Goal: Task Accomplishment & Management: Complete application form

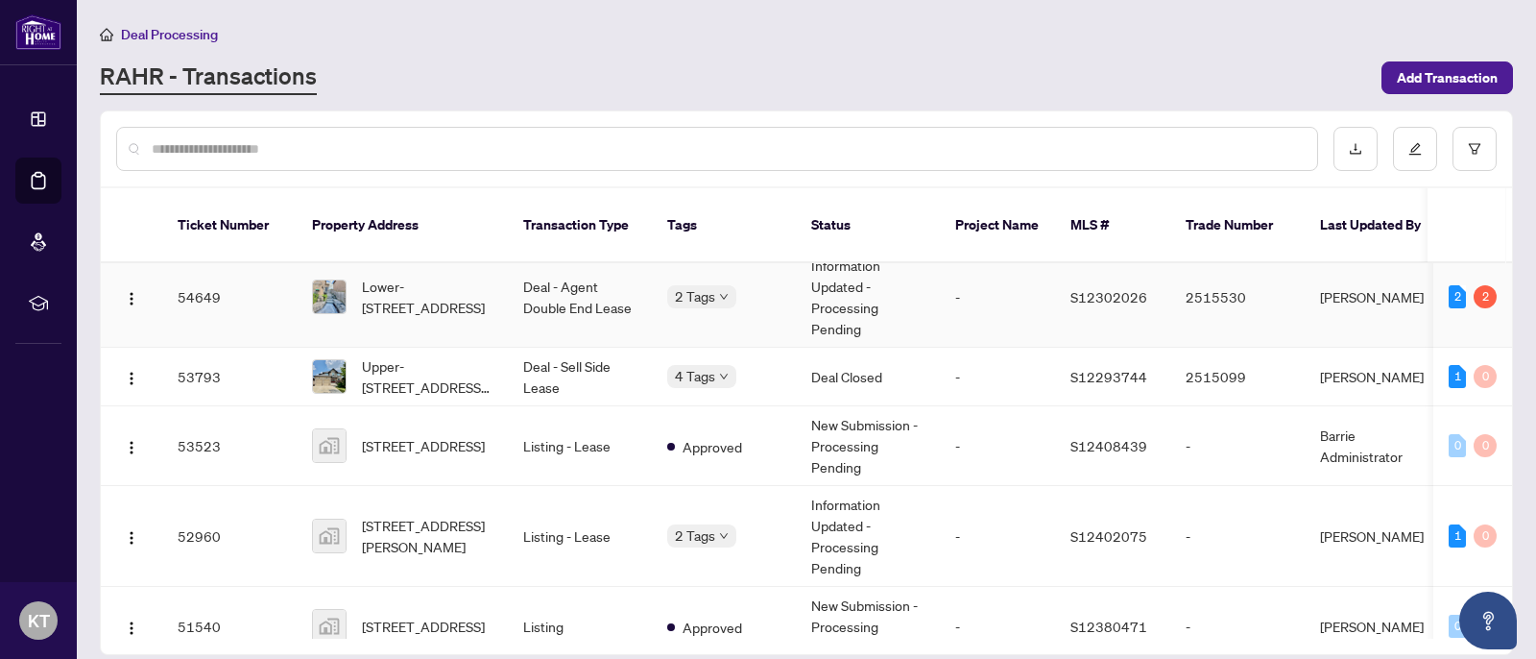
scroll to position [129, 0]
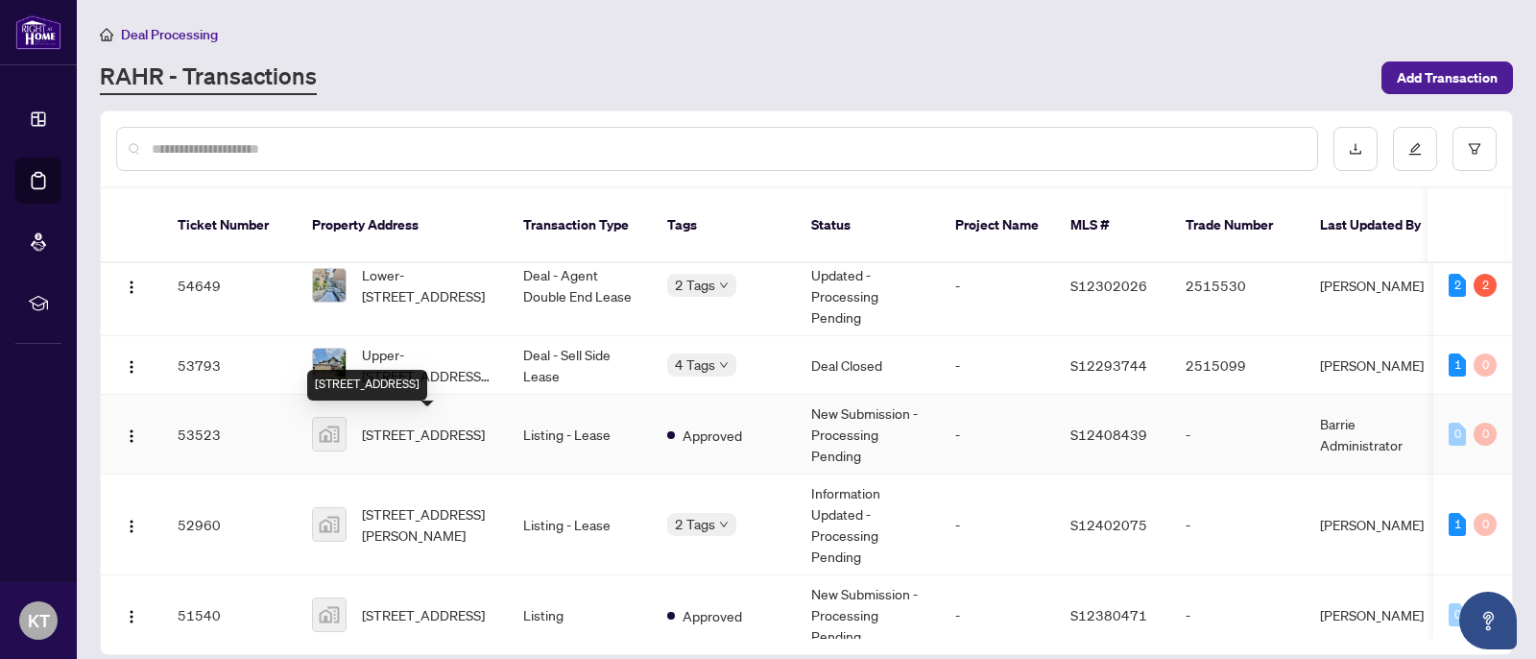
click at [432, 430] on span "[STREET_ADDRESS]" at bounding box center [423, 433] width 123 height 21
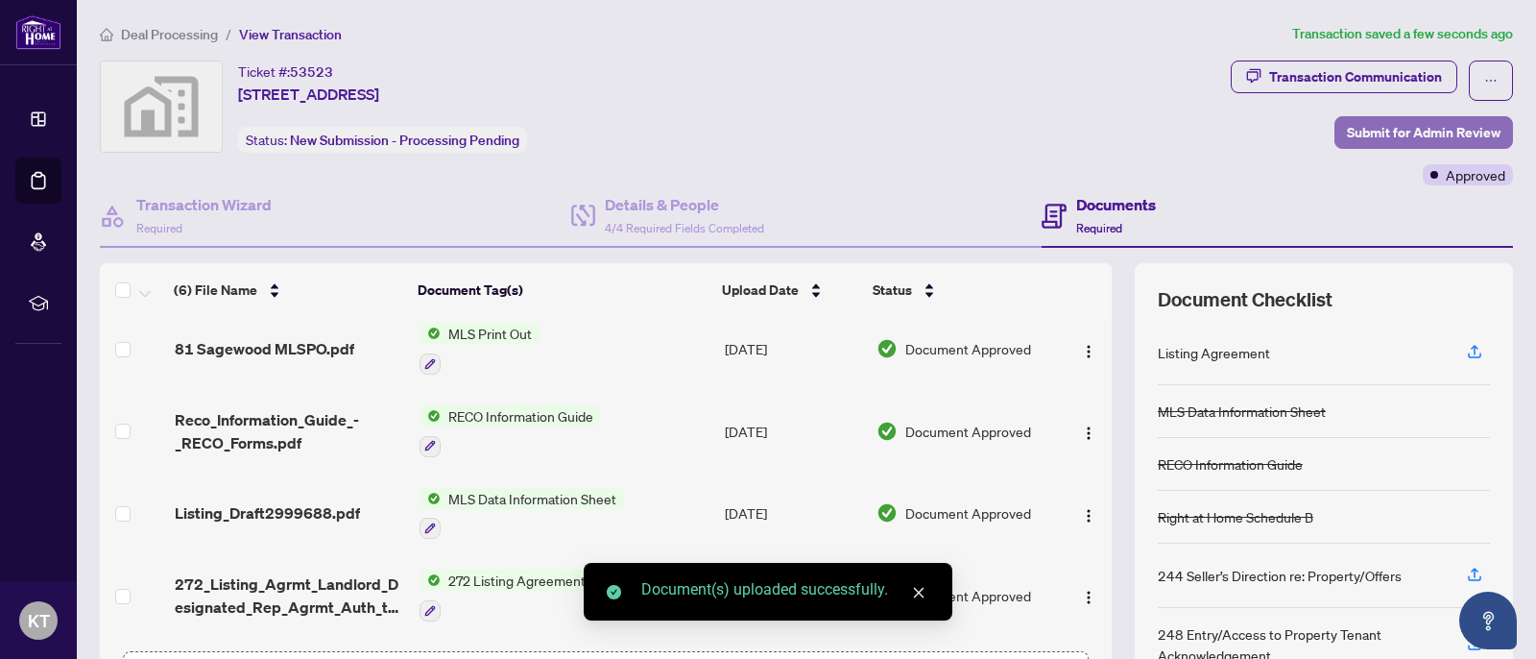
click at [1429, 124] on span "Submit for Admin Review" at bounding box center [1424, 132] width 154 height 31
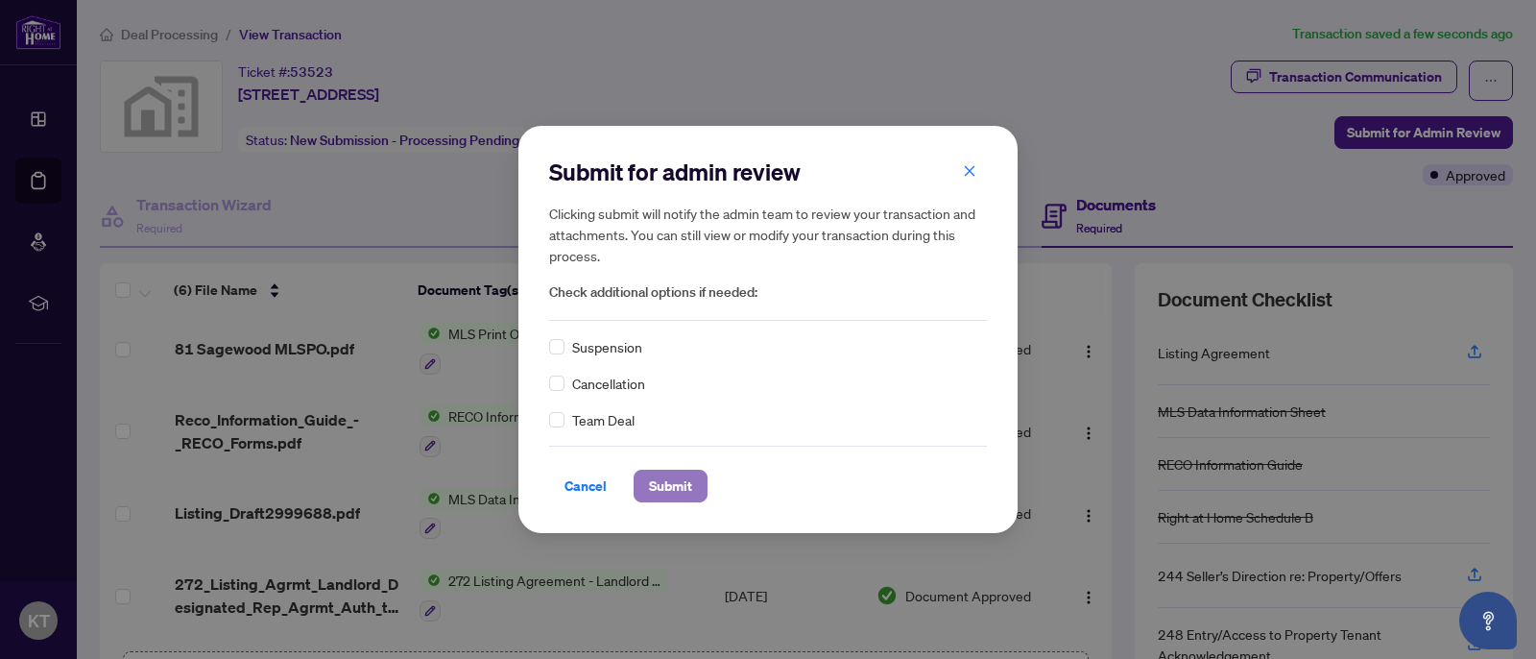
click at [677, 487] on span "Submit" at bounding box center [670, 485] width 43 height 31
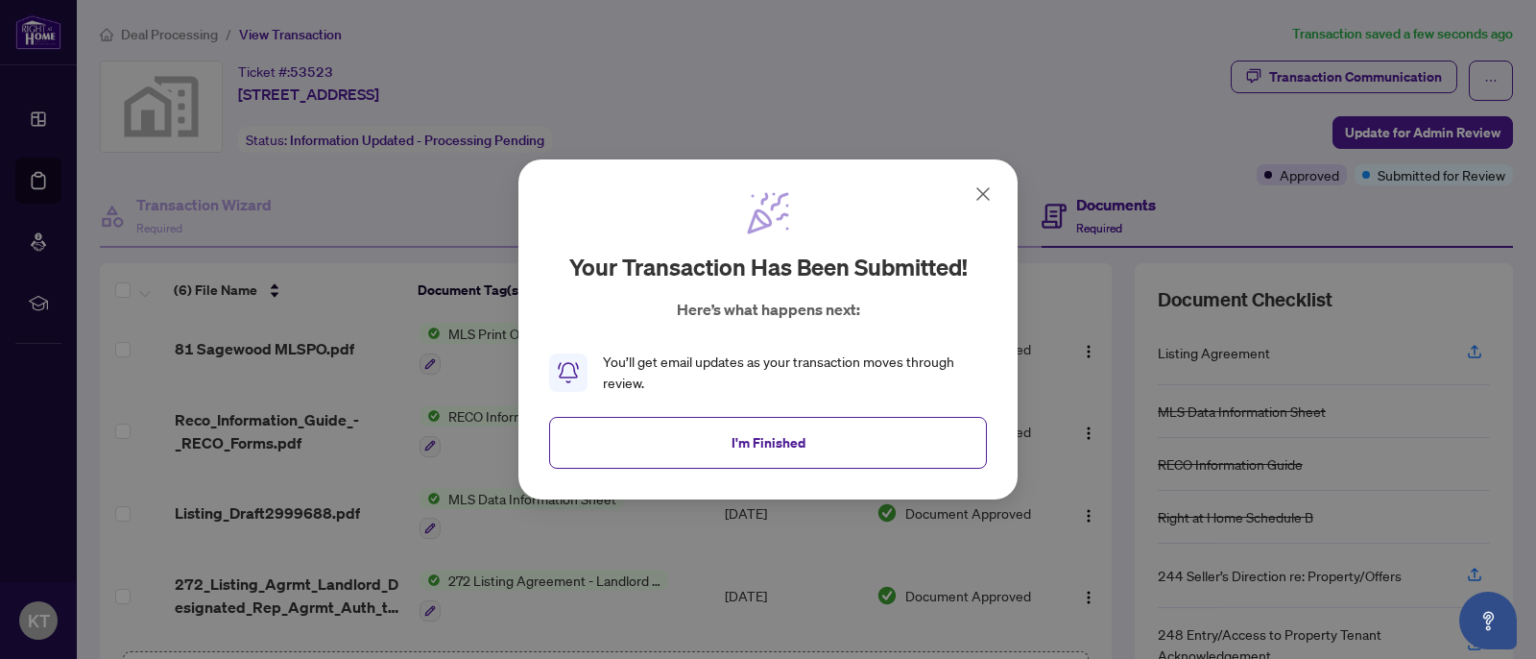
click at [839, 442] on button "I'm Finished" at bounding box center [768, 443] width 438 height 52
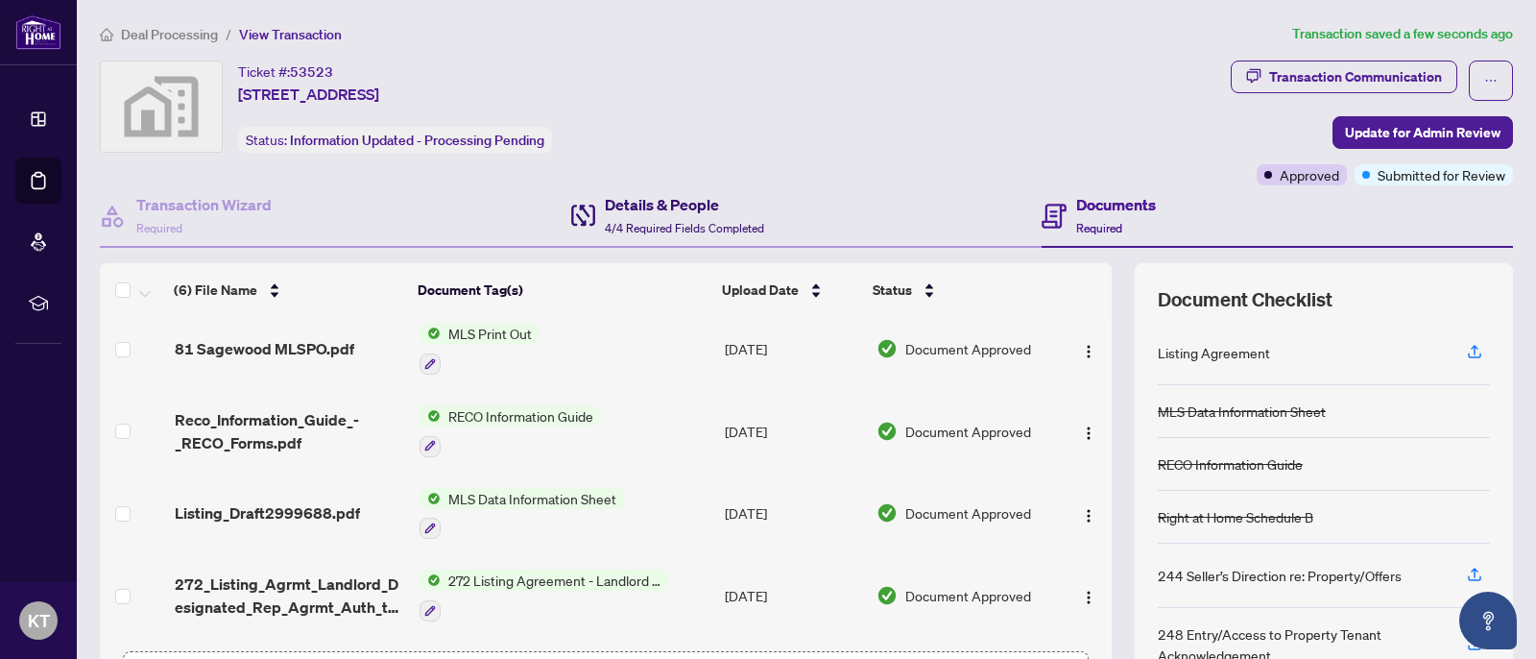
click at [663, 217] on div "Details & People 4/4 Required Fields Completed" at bounding box center [684, 215] width 159 height 45
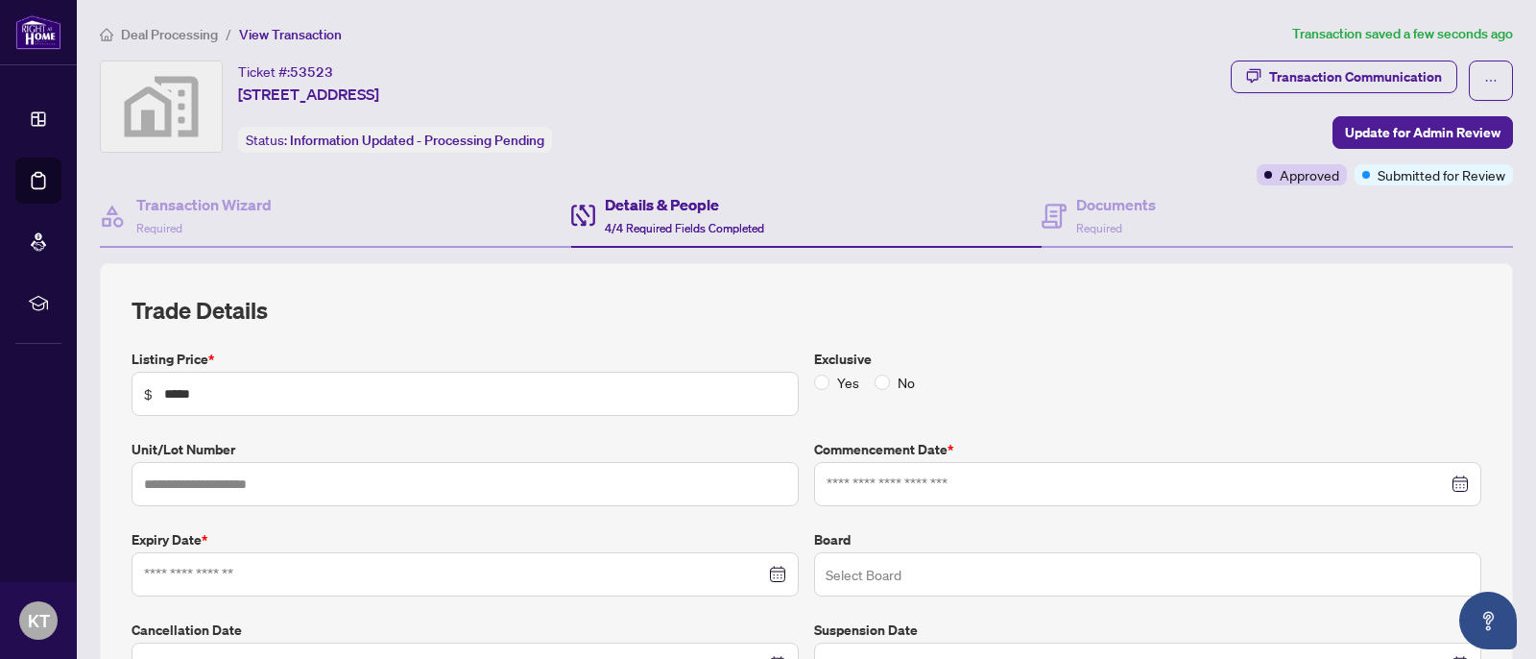
type input "**********"
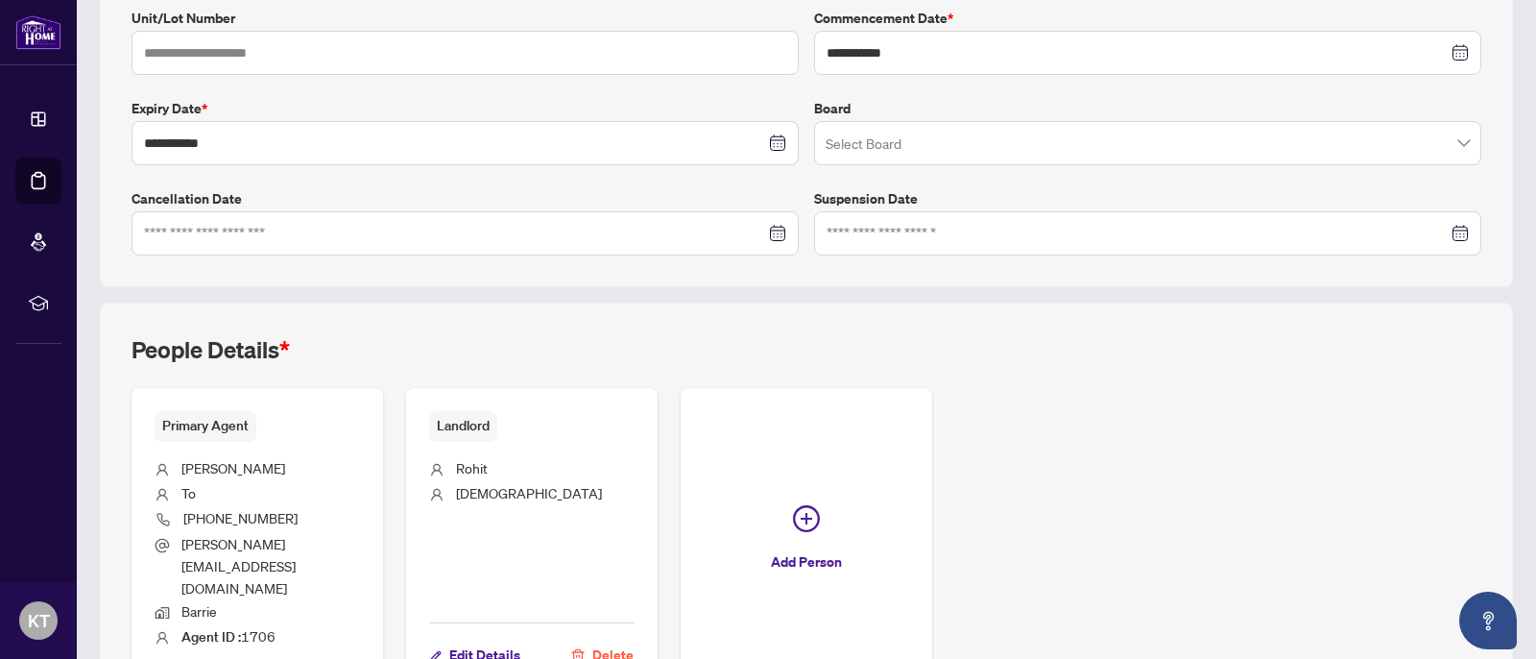
scroll to position [447, 0]
